Goal: Navigation & Orientation: Understand site structure

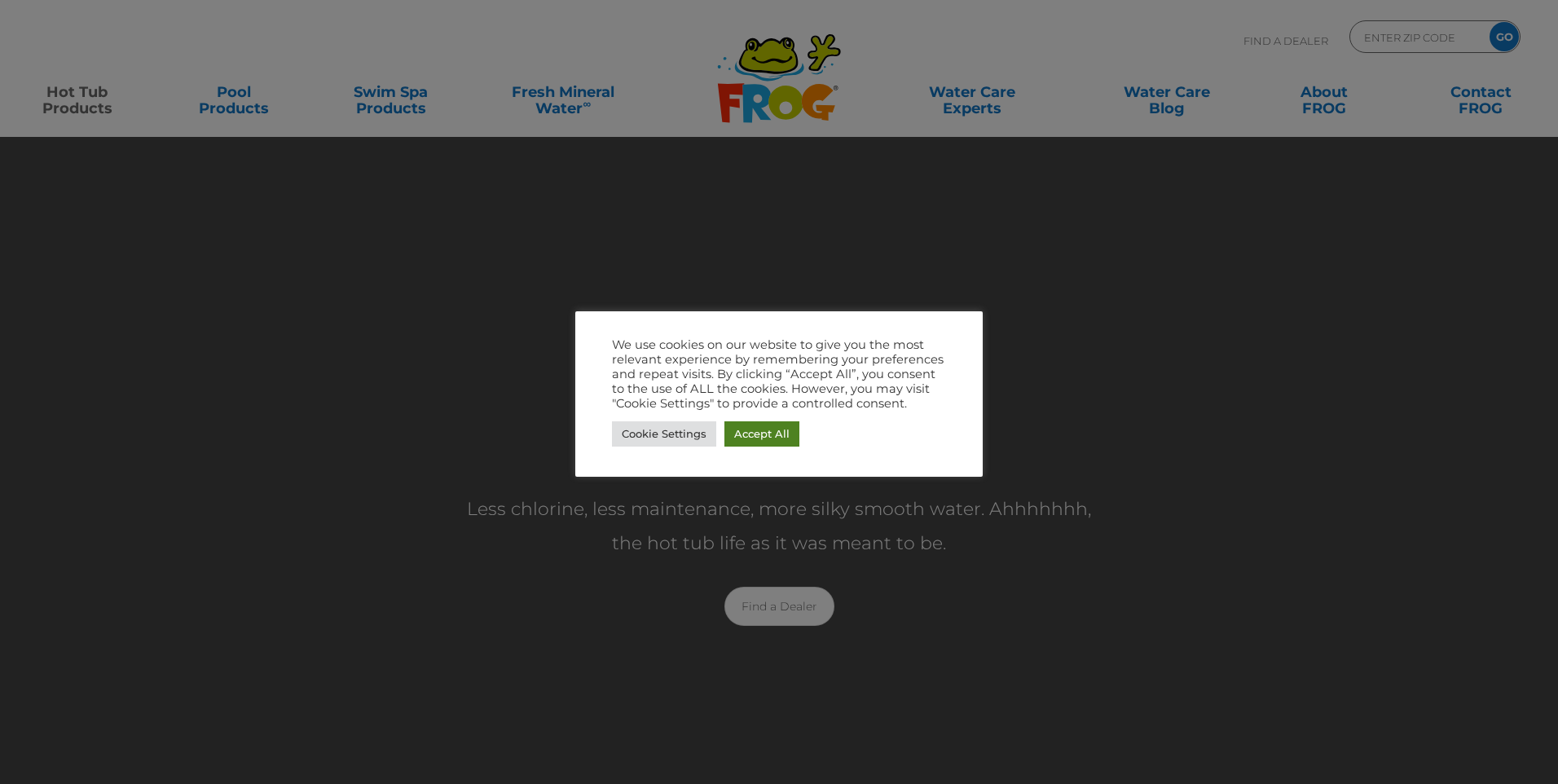
click at [751, 428] on link "Accept All" at bounding box center [761, 434] width 75 height 25
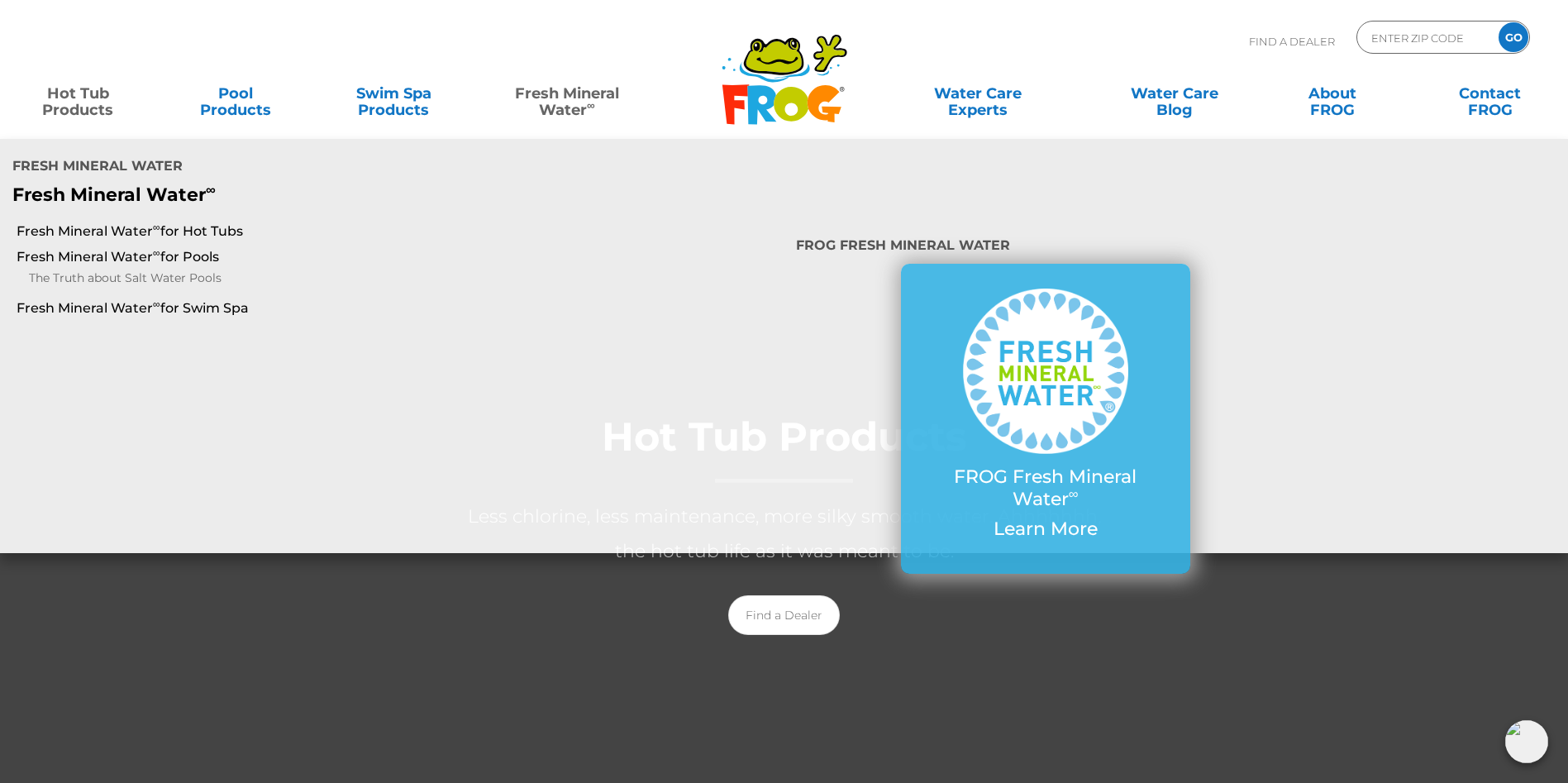
click at [593, 106] on sup "∞" at bounding box center [590, 104] width 8 height 13
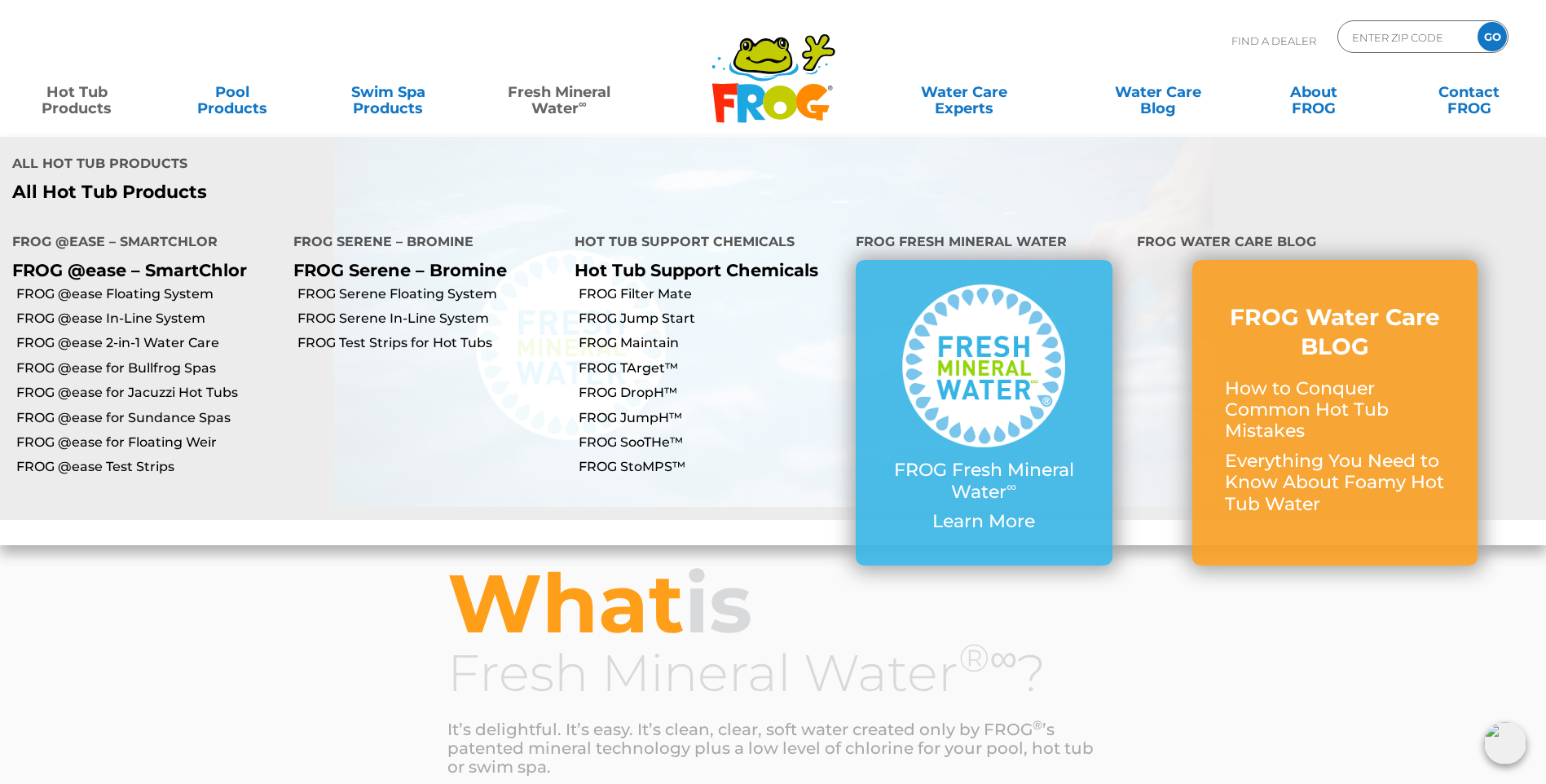
click at [108, 103] on link "Hot Tub Products" at bounding box center [77, 92] width 121 height 33
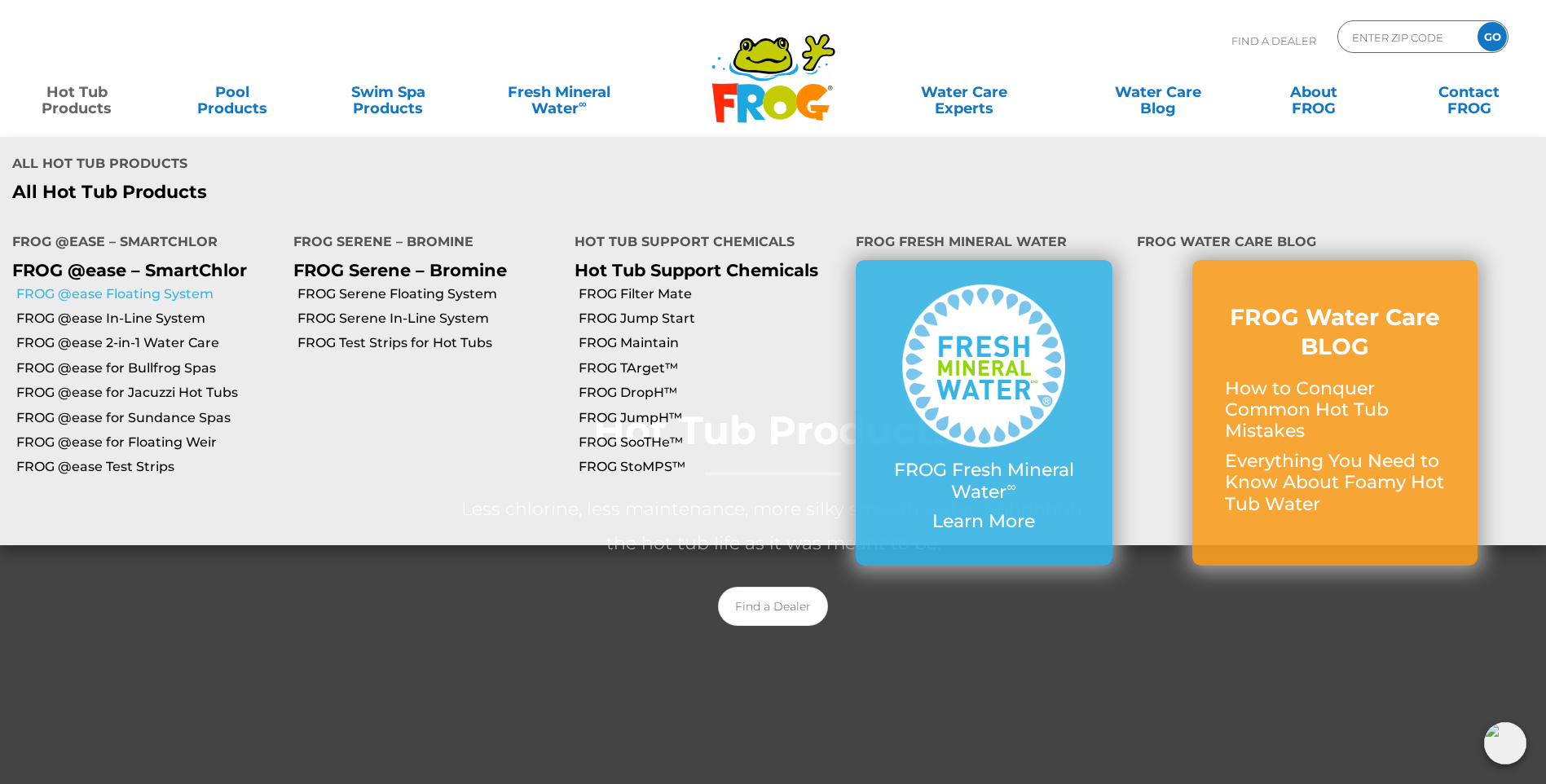
click at [127, 285] on link "FROG @ease Floating System" at bounding box center [148, 294] width 265 height 18
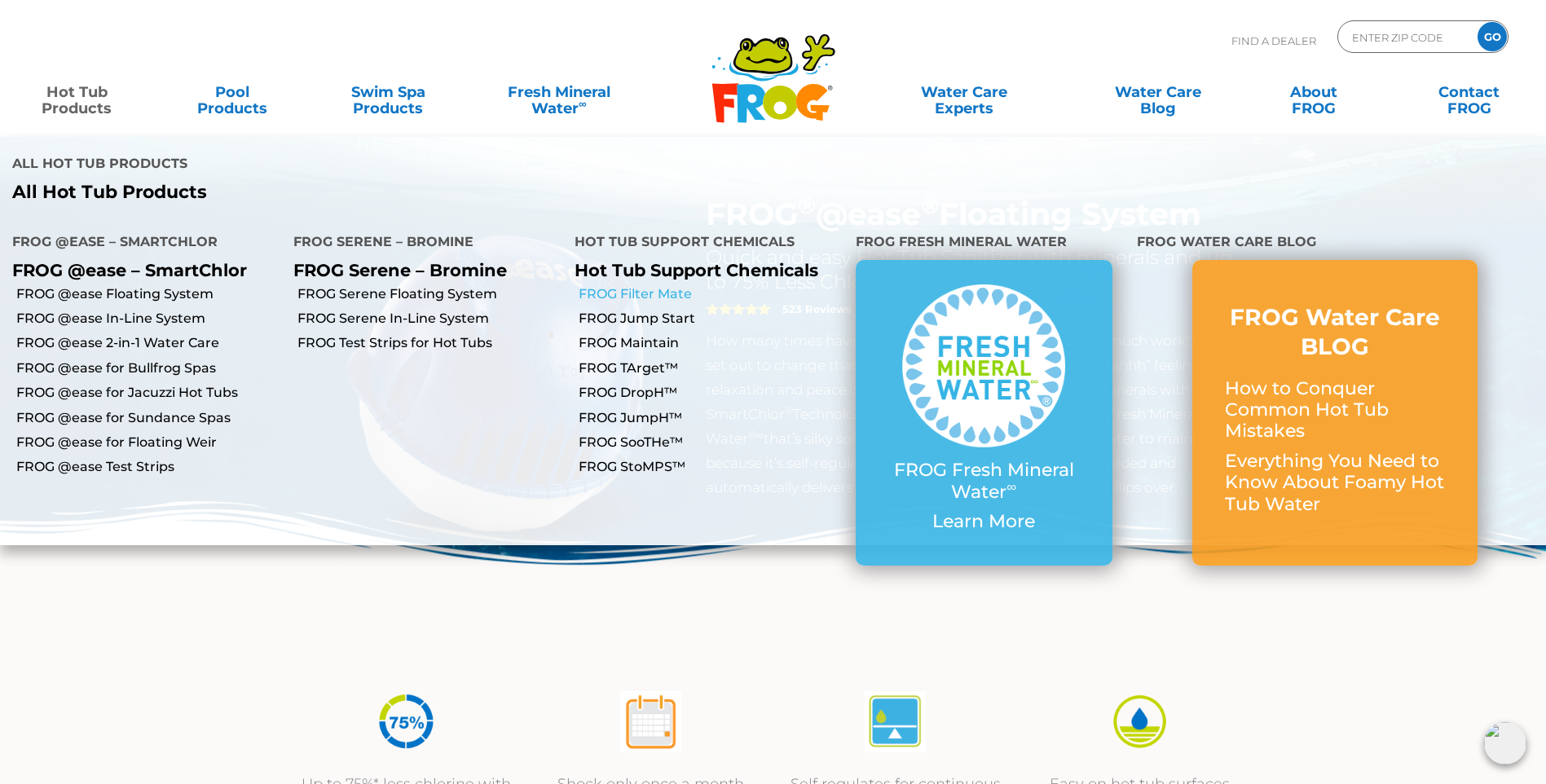
click at [617, 285] on link "FROG Filter Mate" at bounding box center [711, 294] width 265 height 18
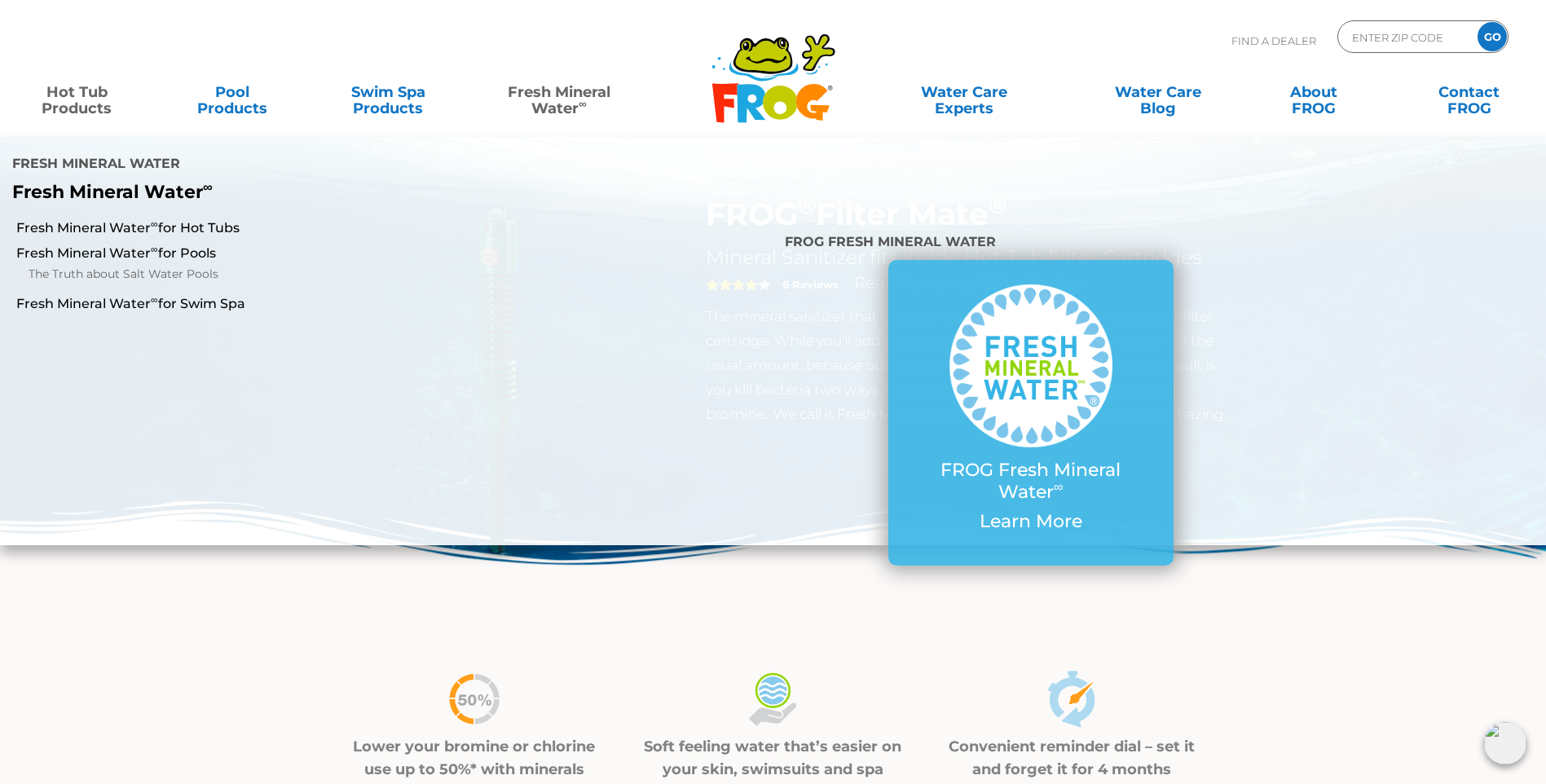
click at [579, 98] on sup "∞" at bounding box center [582, 103] width 8 height 13
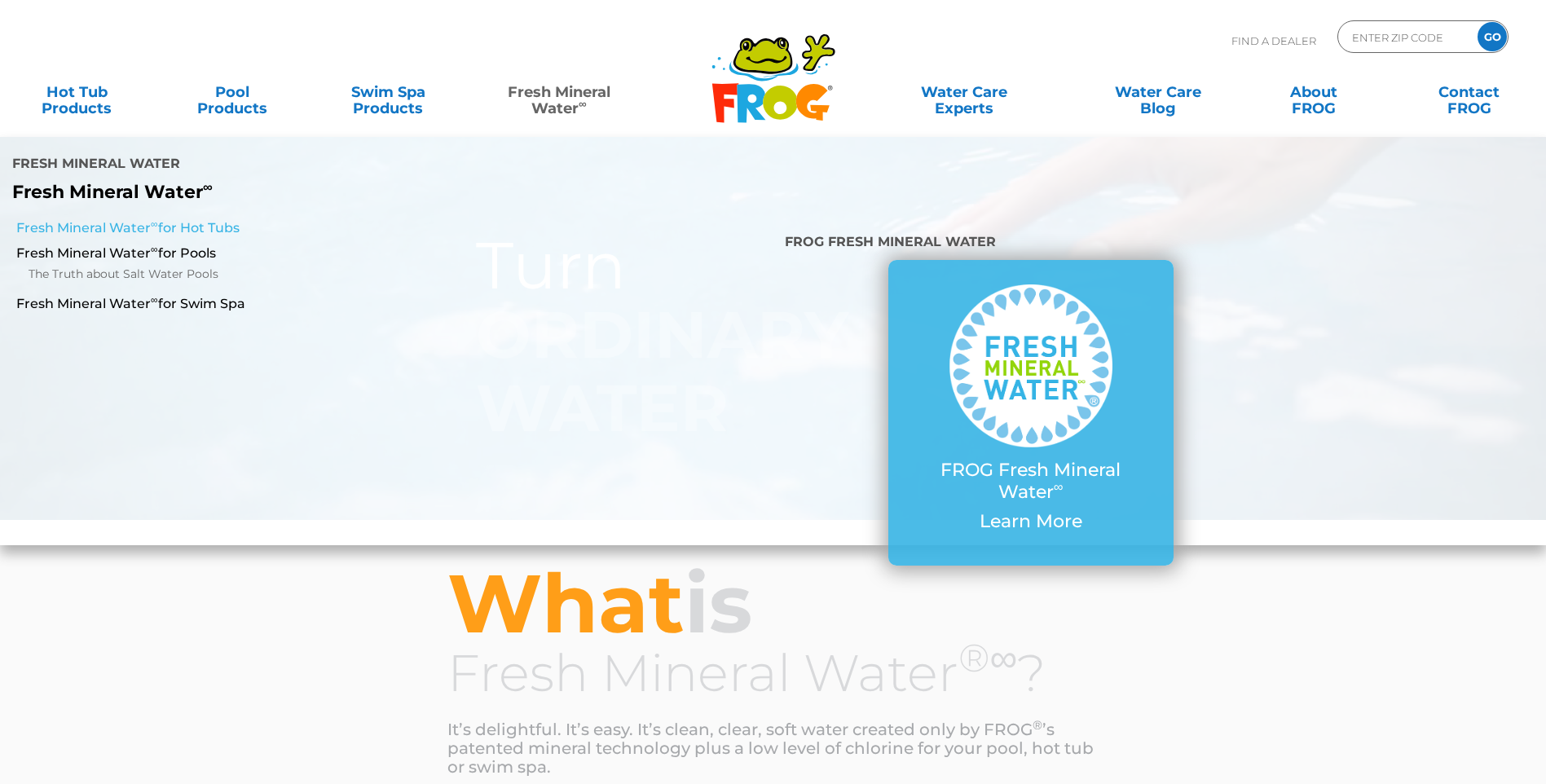
click at [174, 219] on link "Fresh Mineral Water ∞ for Hot Tubs" at bounding box center [266, 229] width 499 height 18
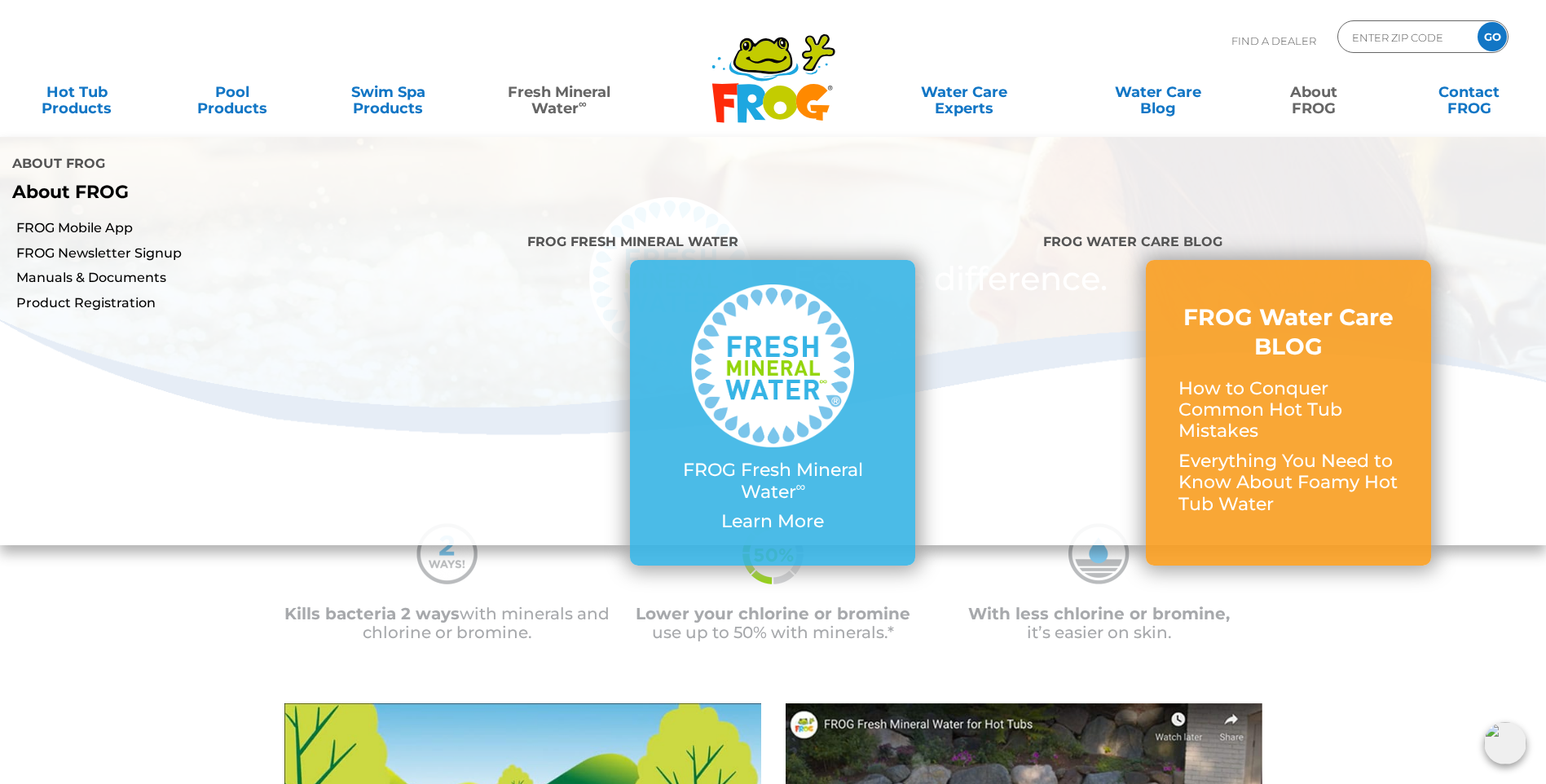
click at [1295, 93] on link "About FROG" at bounding box center [1313, 92] width 121 height 33
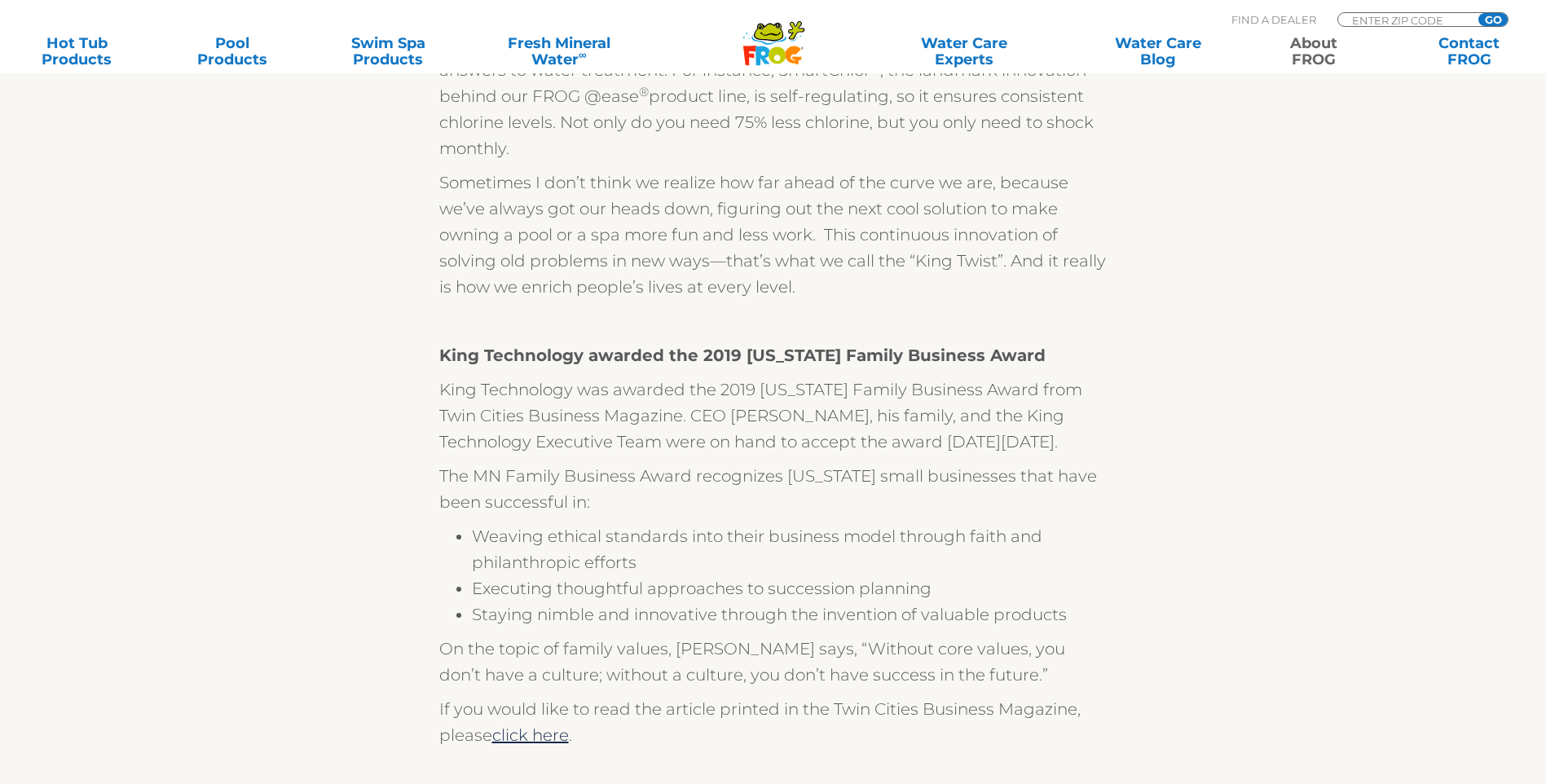
scroll to position [1385, 0]
